Goal: Communication & Community: Share content

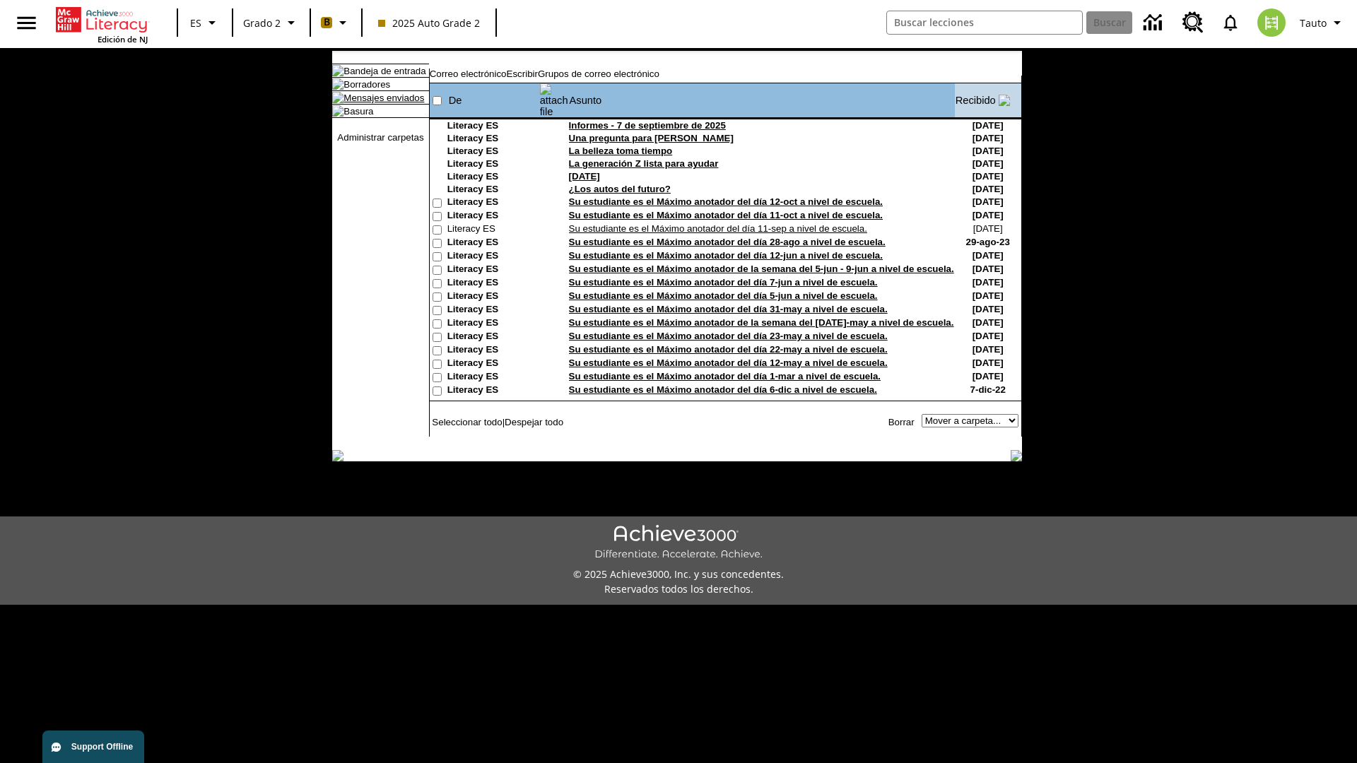
click at [377, 103] on link "Mensajes enviados" at bounding box center [383, 98] width 81 height 11
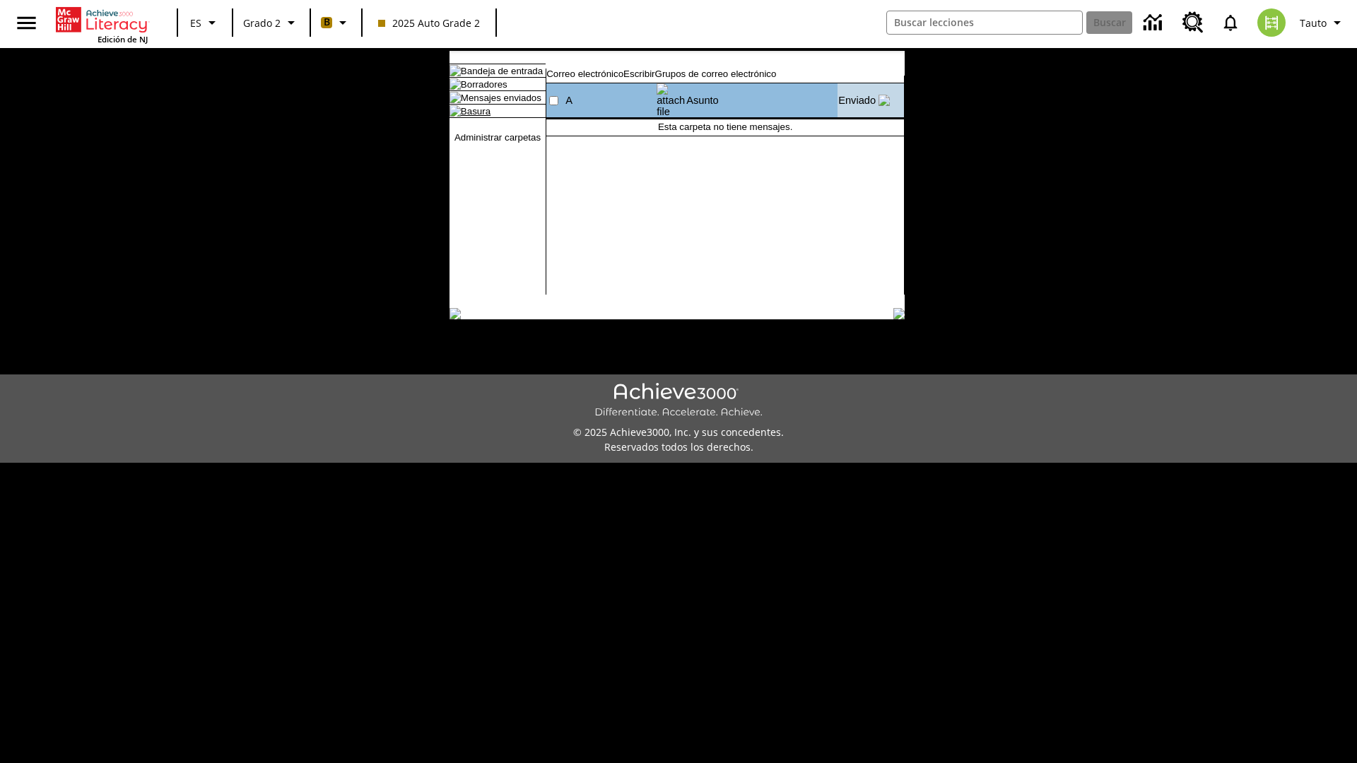
click at [464, 117] on link "Basura" at bounding box center [476, 111] width 30 height 11
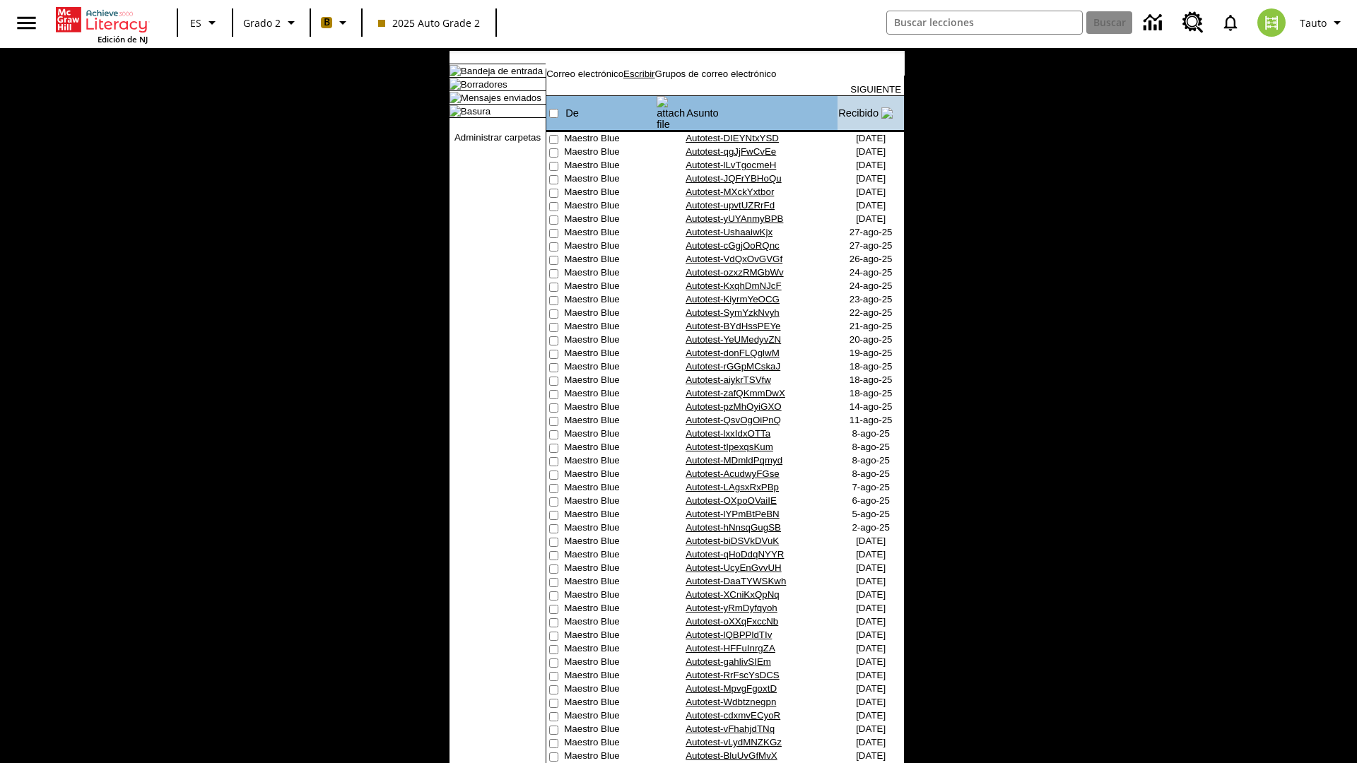
click at [654, 79] on link "Escribir" at bounding box center [638, 74] width 31 height 11
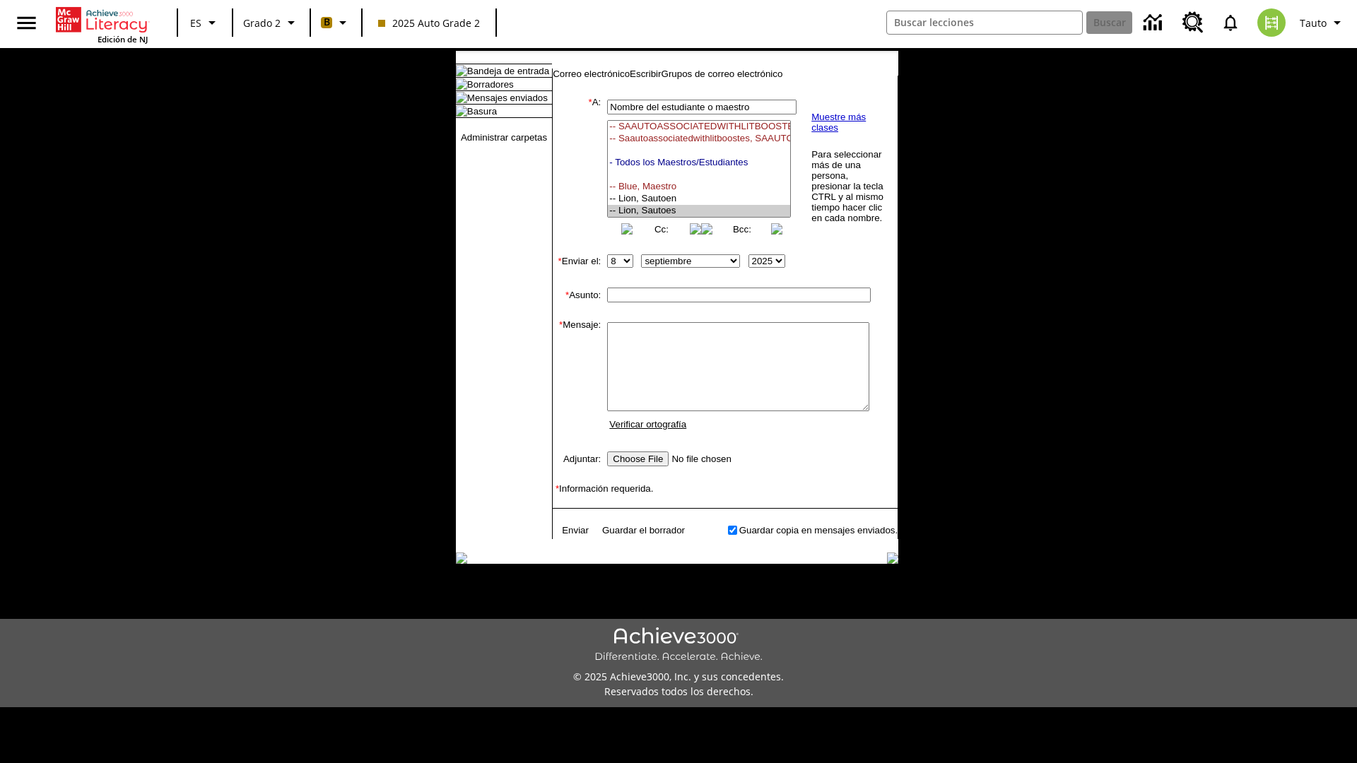
select select "U,21437111,1"
type input "Autotest-BnaxIlnzLC"
type textarea "email body message"
click at [568, 536] on link "Enviar" at bounding box center [575, 530] width 27 height 11
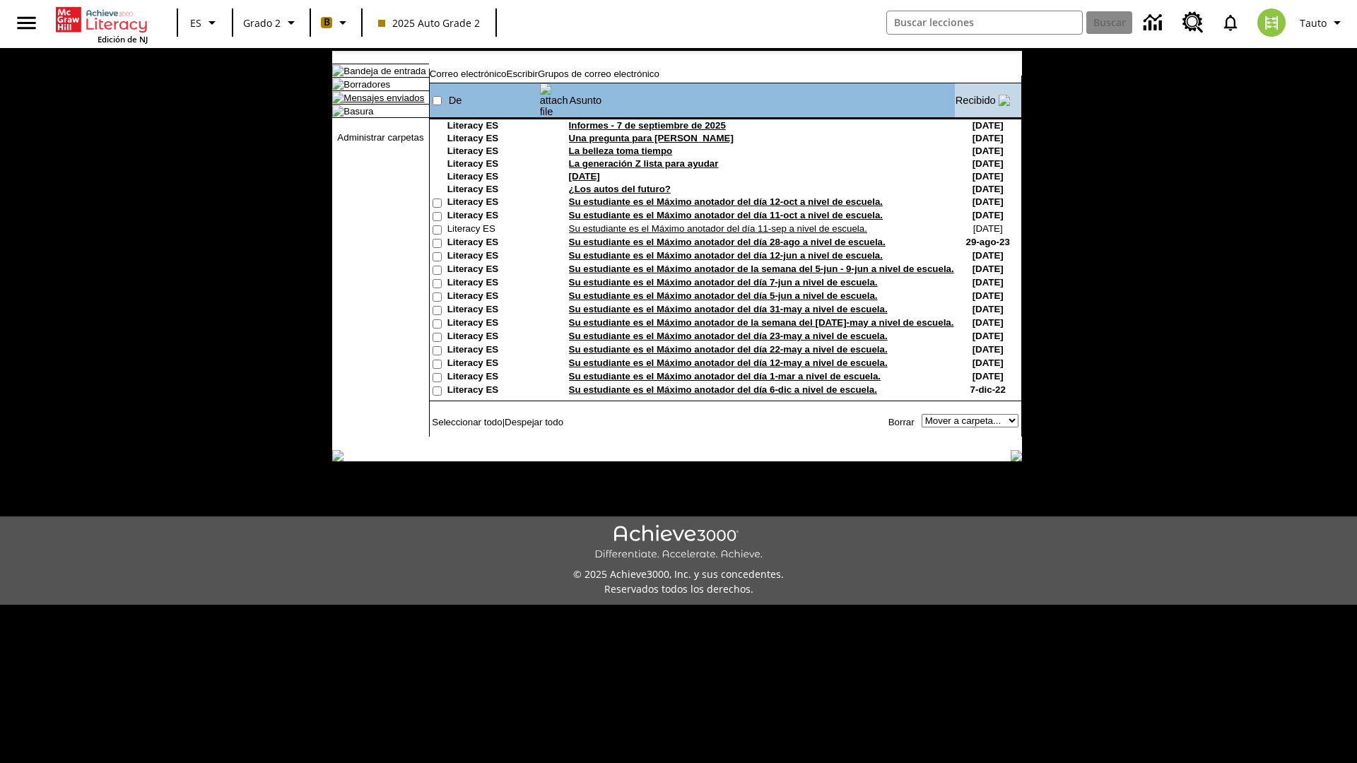
click at [377, 103] on link "Mensajes enviados" at bounding box center [383, 98] width 81 height 11
